Goal: Subscribe to service/newsletter

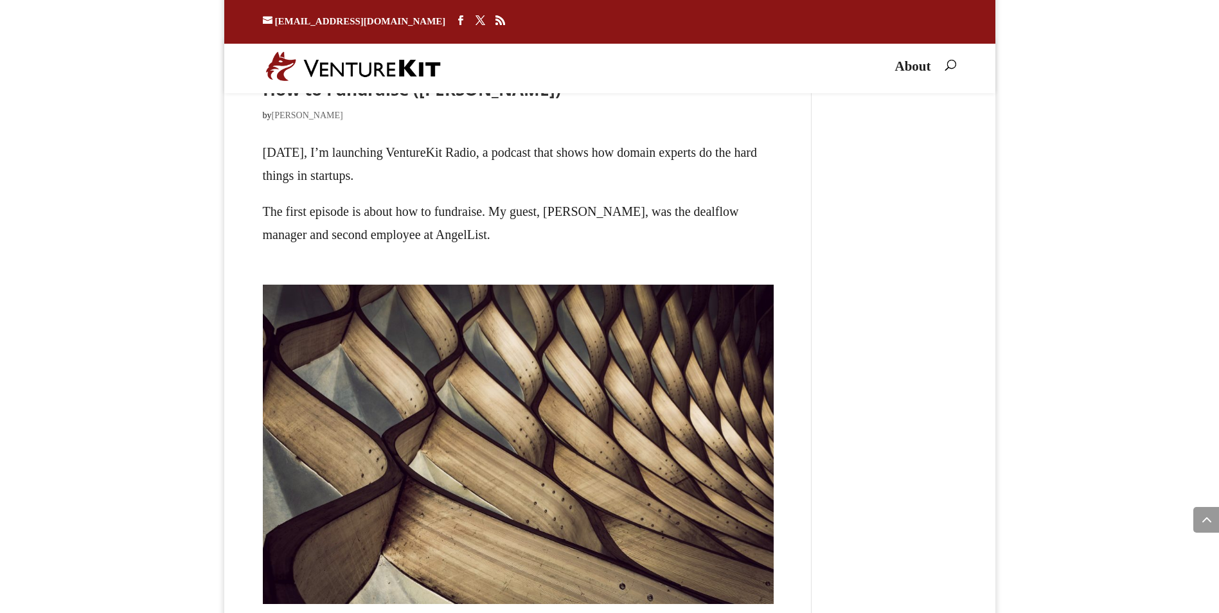
scroll to position [3432, 0]
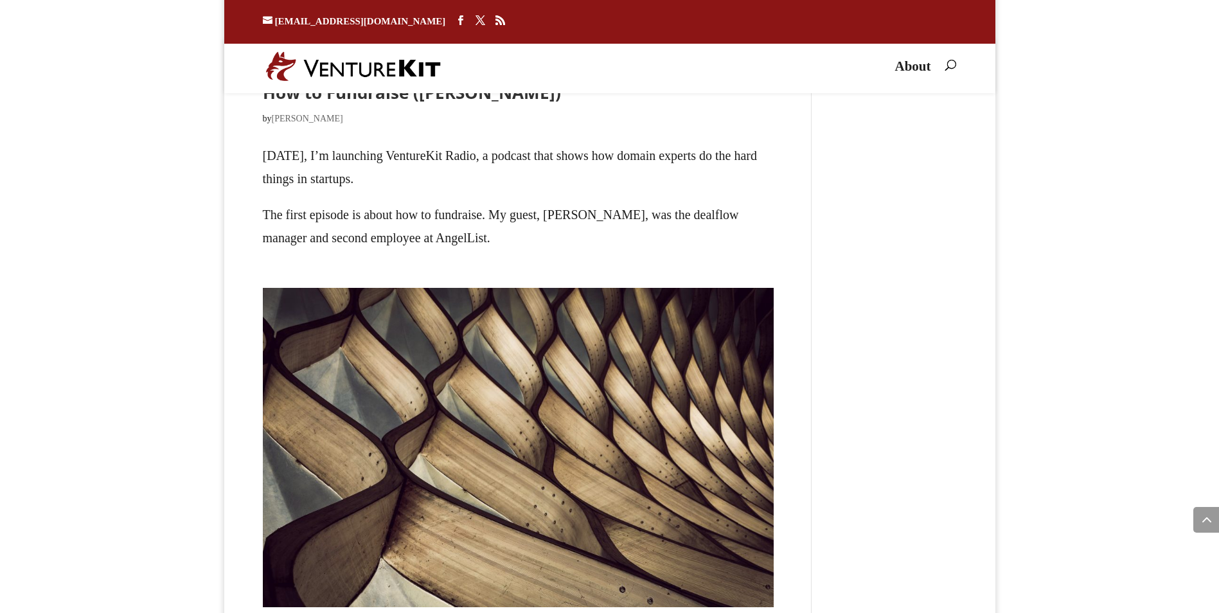
click at [316, 104] on link "How to Fundraise ([PERSON_NAME])" at bounding box center [412, 92] width 298 height 23
click at [338, 67] on img at bounding box center [353, 66] width 175 height 30
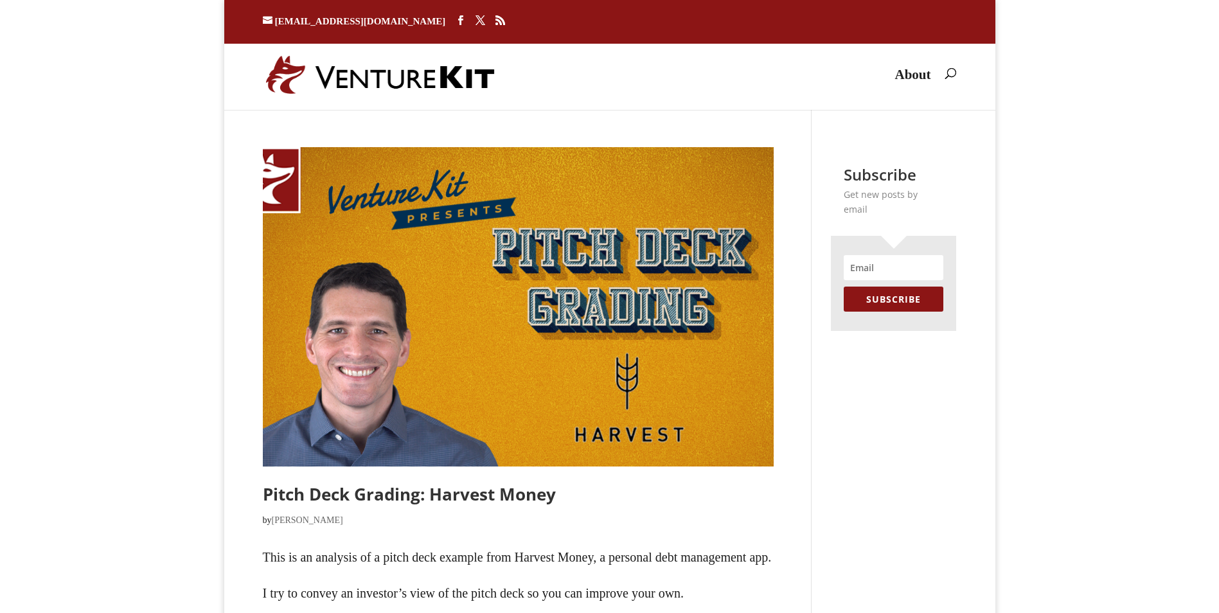
click at [880, 255] on input at bounding box center [894, 267] width 100 height 25
type input "[EMAIL_ADDRESS][DOMAIN_NAME]"
click at [844, 287] on button "SUBSCRIBE" at bounding box center [894, 299] width 100 height 25
click at [906, 79] on link "About" at bounding box center [913, 85] width 36 height 30
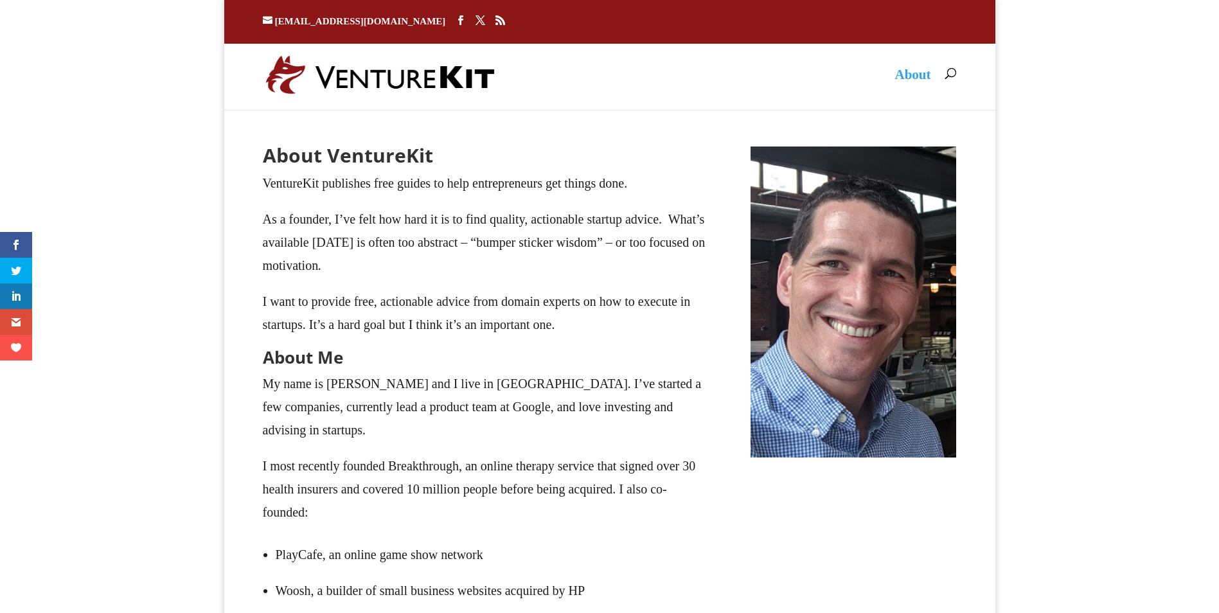
click at [1111, 130] on body "mark@venturekit.com Facebook X RSS Facebook X RSS About Select Page About About…" at bounding box center [609, 461] width 1219 height 925
